Goal: Navigation & Orientation: Find specific page/section

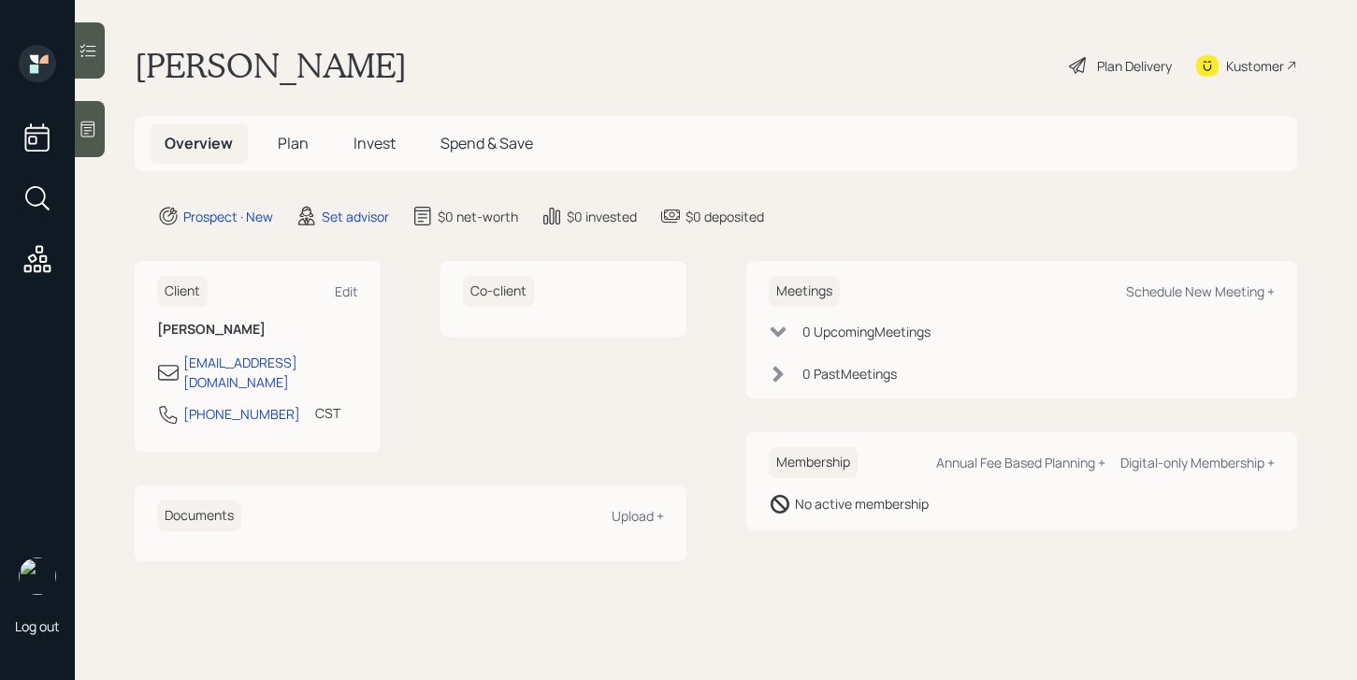
click at [95, 152] on div at bounding box center [90, 129] width 30 height 56
